Goal: Transaction & Acquisition: Purchase product/service

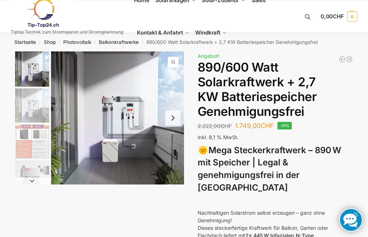
click at [24, 44] on link "Startseite" at bounding box center [25, 42] width 22 height 6
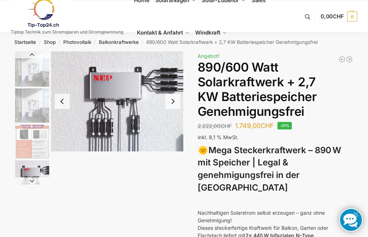
click at [125, 43] on link "Balkonkraftwerke" at bounding box center [119, 42] width 40 height 6
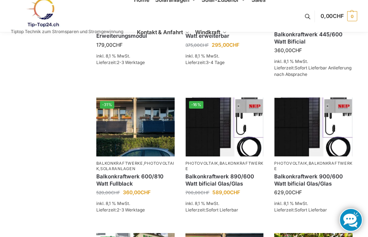
scroll to position [255, 0]
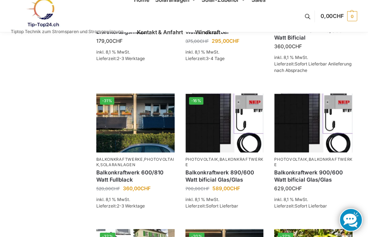
click at [209, 131] on img at bounding box center [224, 122] width 78 height 59
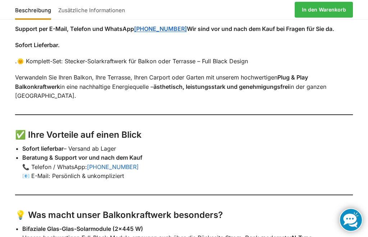
scroll to position [958, 0]
